Goal: Entertainment & Leisure: Consume media (video, audio)

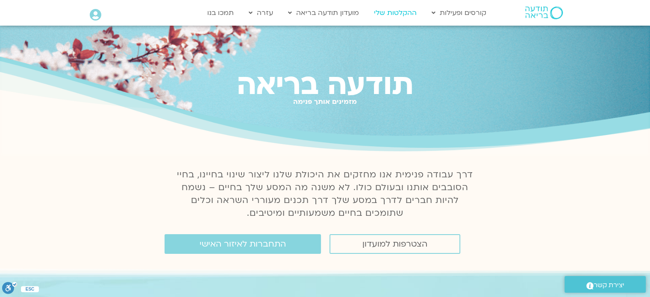
click at [401, 9] on link "ההקלטות שלי" at bounding box center [394, 13] width 51 height 16
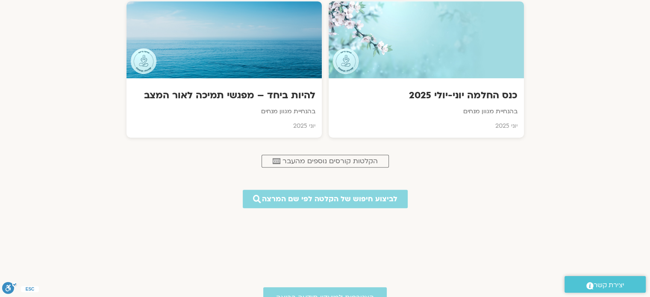
scroll to position [342, 0]
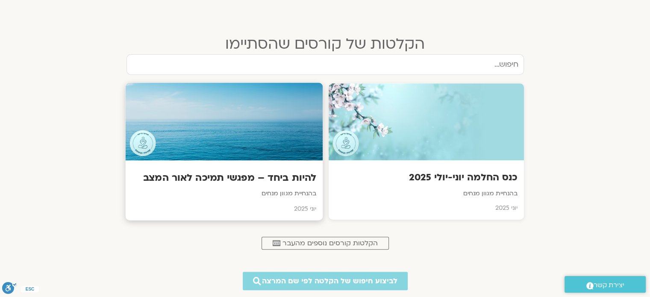
click at [224, 104] on div at bounding box center [223, 122] width 197 height 78
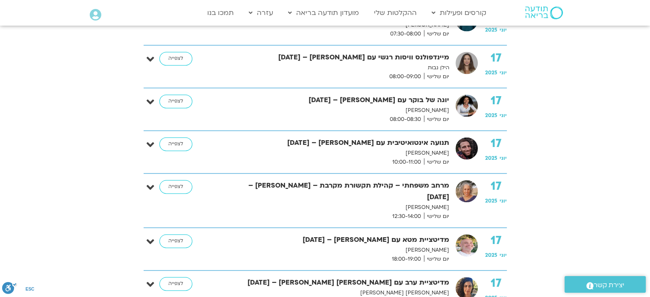
scroll to position [1324, 0]
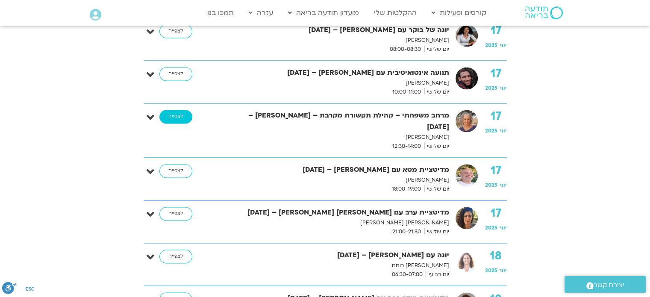
click at [184, 110] on link "לצפייה" at bounding box center [175, 117] width 33 height 14
